Goal: Task Accomplishment & Management: Manage account settings

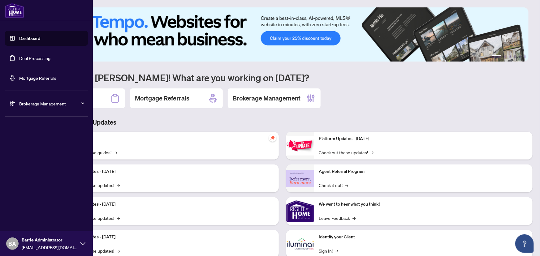
click at [32, 59] on link "Deal Processing" at bounding box center [34, 58] width 31 height 6
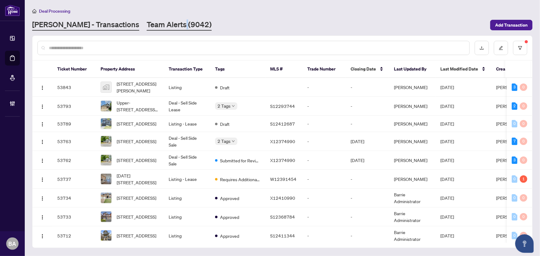
click at [149, 23] on div "Deal Processing RAHR - Transactions Team Alerts (9042) Add Transaction" at bounding box center [282, 18] width 500 height 23
click at [150, 23] on link "Team Alerts (9042)" at bounding box center [179, 24] width 65 height 11
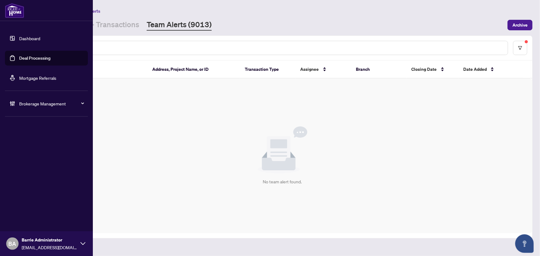
click at [26, 103] on span "Brokerage Management" at bounding box center [51, 103] width 64 height 7
click at [40, 145] on link "Manage Agents" at bounding box center [28, 148] width 31 height 6
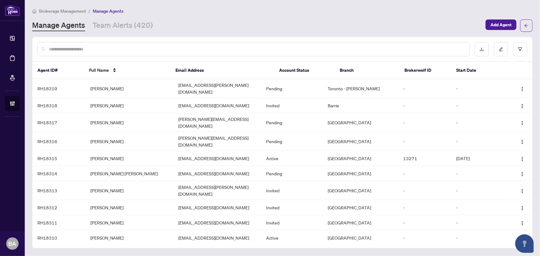
click at [118, 54] on div at bounding box center [253, 49] width 432 height 14
click at [523, 44] on button "button" at bounding box center [520, 49] width 14 height 14
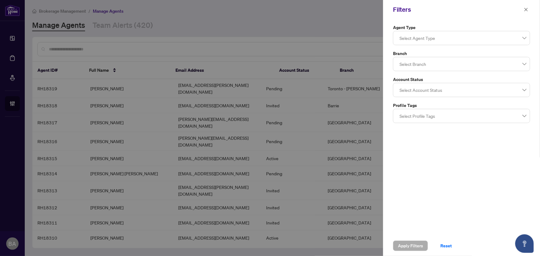
click at [446, 58] on div at bounding box center [461, 63] width 129 height 11
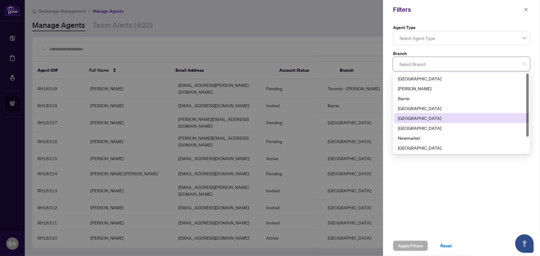
scroll to position [19, 0]
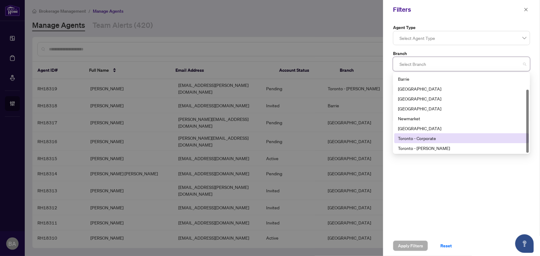
click at [410, 141] on div "Toronto - Corporate" at bounding box center [461, 138] width 127 height 7
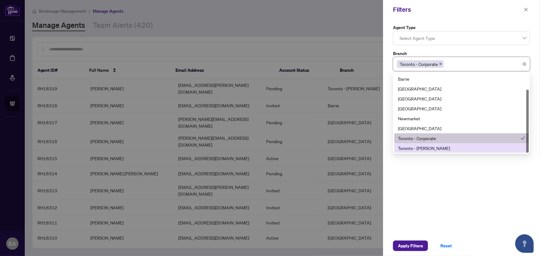
click at [412, 146] on div "Toronto - [PERSON_NAME]" at bounding box center [461, 148] width 127 height 7
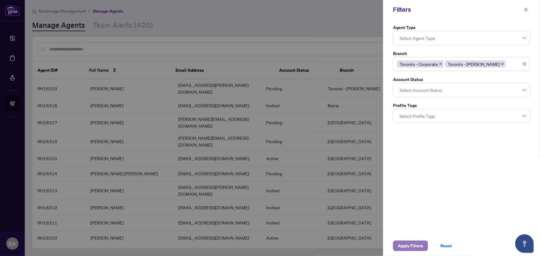
click at [410, 247] on span "Apply Filters" at bounding box center [410, 246] width 25 height 10
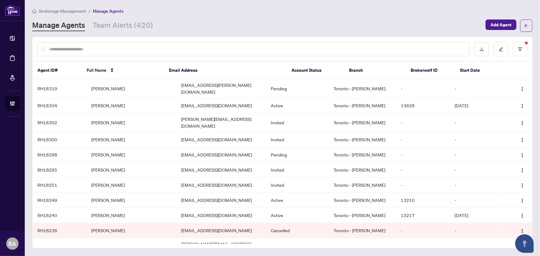
click at [207, 43] on div at bounding box center [253, 49] width 432 height 14
click at [201, 50] on input "text" at bounding box center [256, 49] width 415 height 7
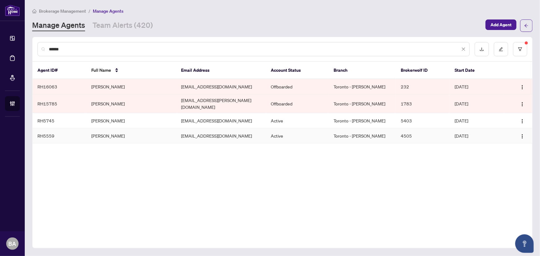
type input "******"
click at [113, 130] on td "[PERSON_NAME]" at bounding box center [131, 135] width 90 height 15
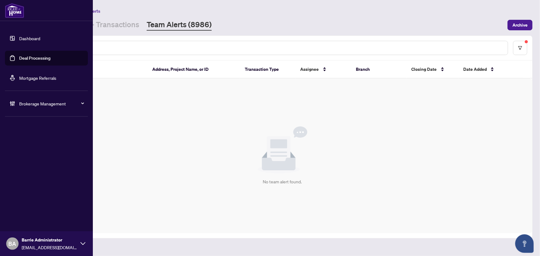
click at [50, 99] on div "Brokerage Management" at bounding box center [46, 103] width 83 height 15
